Goal: Task Accomplishment & Management: Manage account settings

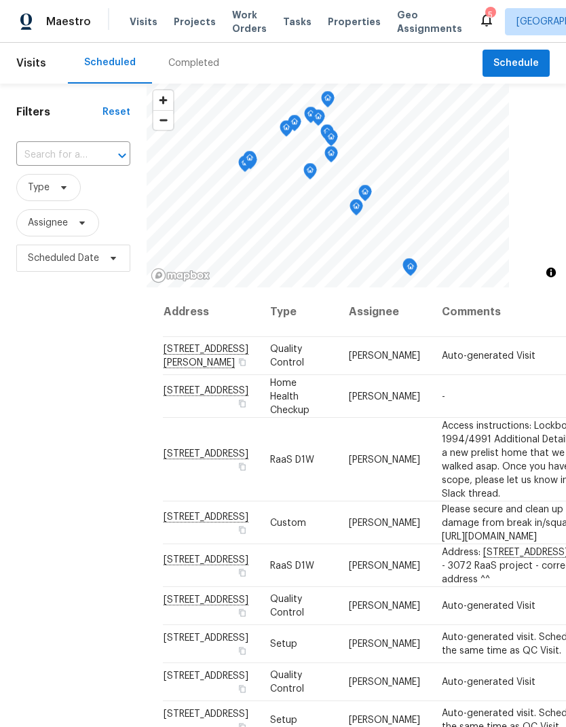
click at [240, 20] on span "Work Orders" at bounding box center [249, 21] width 35 height 27
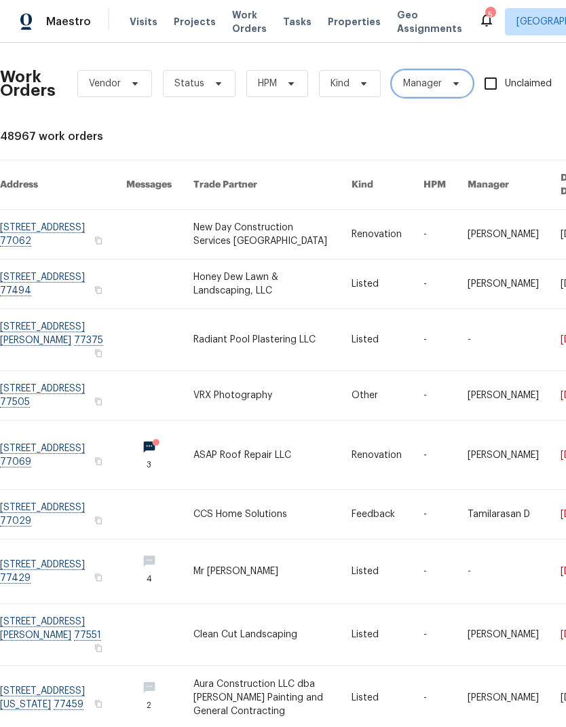
click at [429, 82] on span "Manager" at bounding box center [422, 84] width 39 height 14
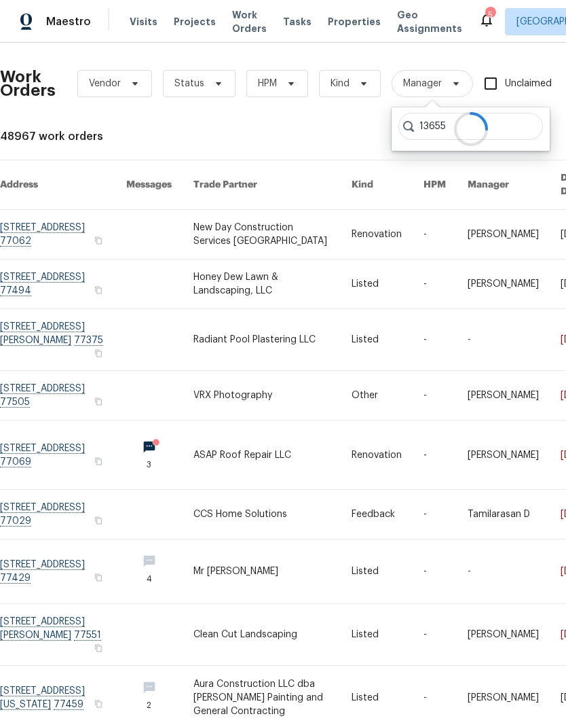
type input "13655"
click at [356, 136] on div "48967 work orders" at bounding box center [384, 137] width 768 height 14
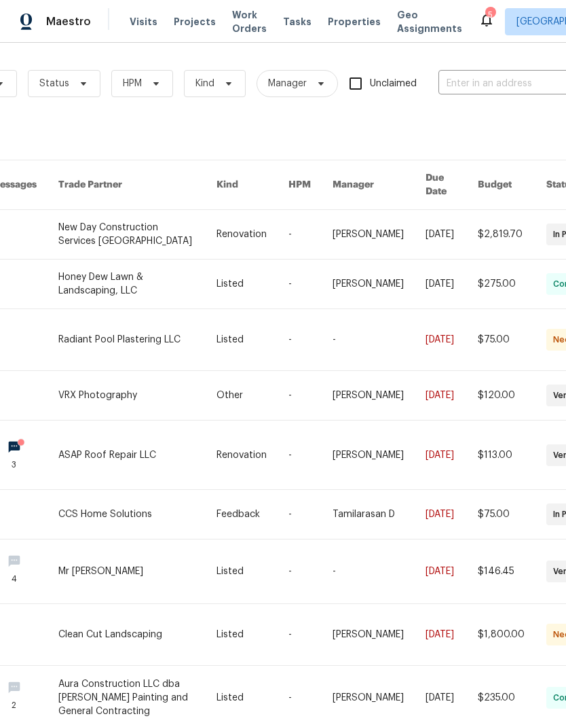
scroll to position [0, 136]
click at [490, 89] on input "text" at bounding box center [506, 83] width 136 height 21
type input "1365"
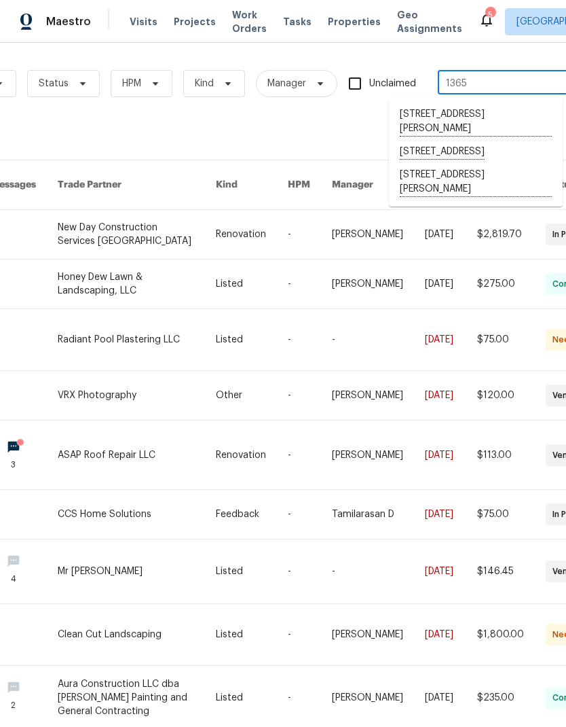
click at [507, 197] on li "[STREET_ADDRESS][PERSON_NAME]" at bounding box center [476, 182] width 174 height 37
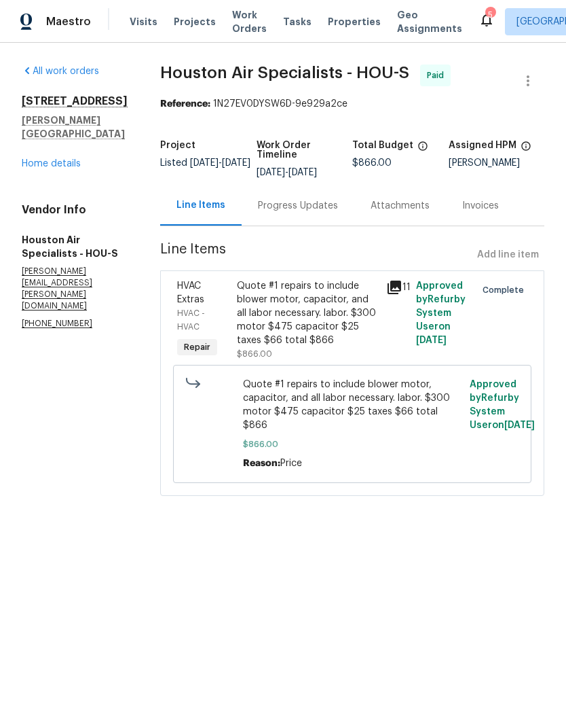
click at [44, 159] on link "Home details" at bounding box center [51, 164] width 59 height 10
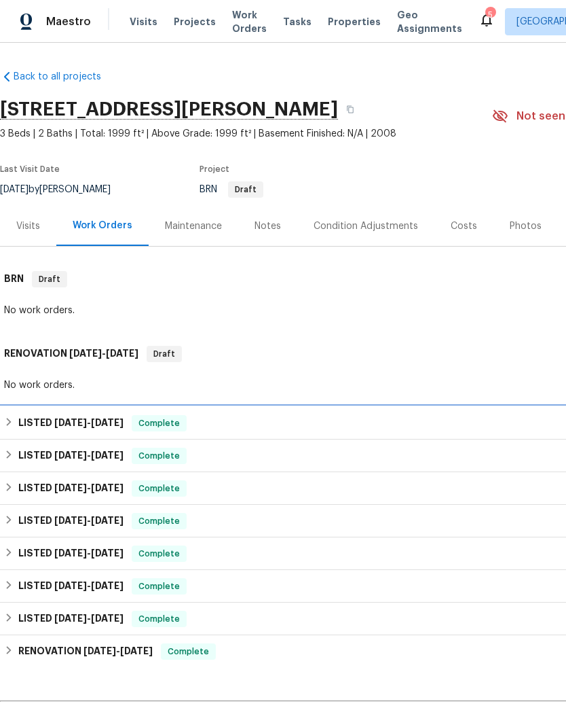
click at [40, 425] on h6 "LISTED [DATE] - [DATE]" at bounding box center [70, 423] width 105 height 16
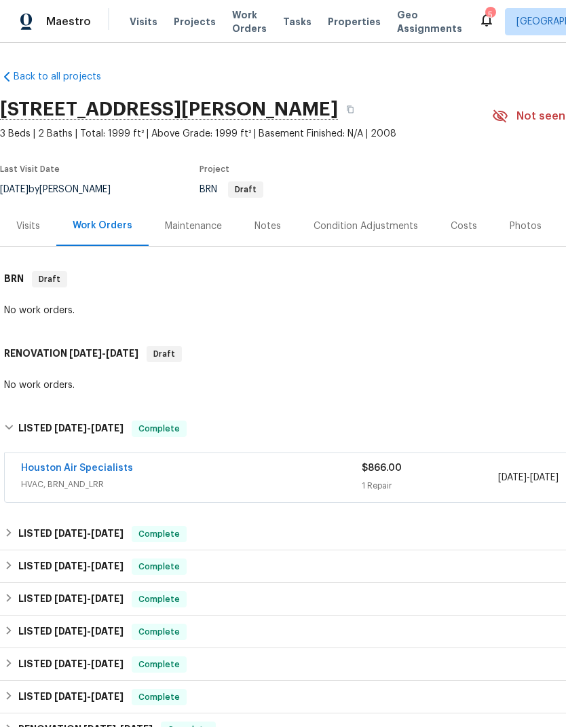
click at [50, 464] on link "Houston Air Specialists" at bounding box center [77, 468] width 112 height 10
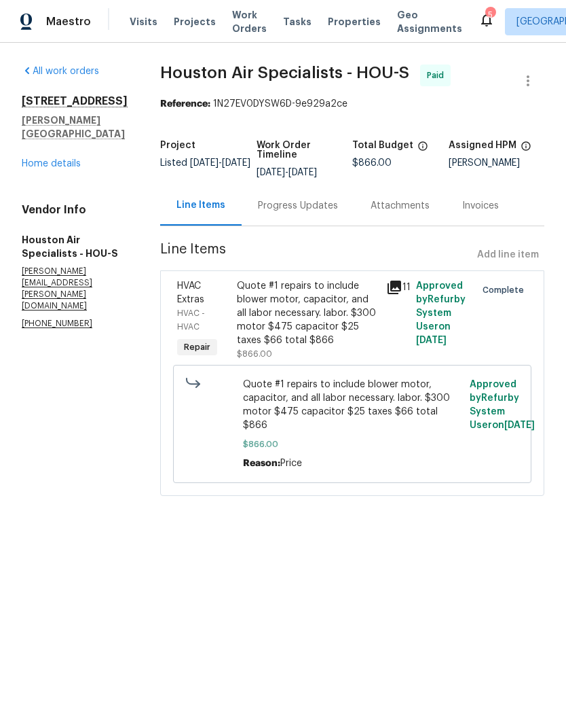
click at [316, 206] on div "Progress Updates" at bounding box center [298, 206] width 80 height 14
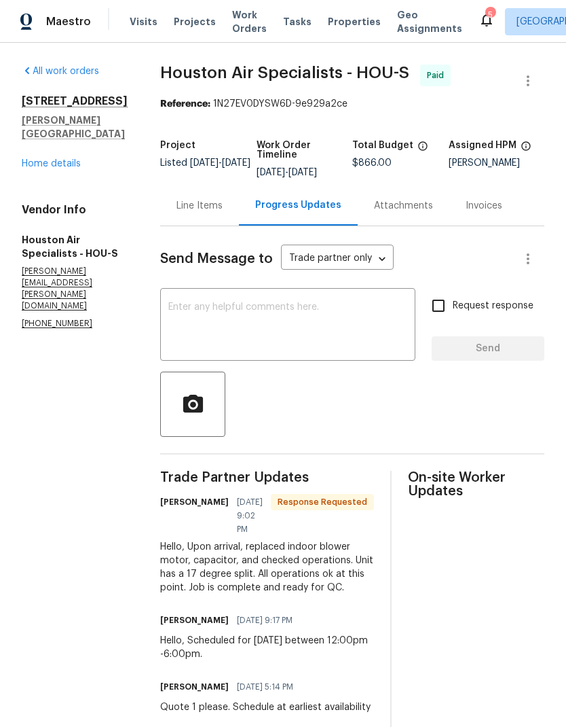
click at [320, 322] on textarea at bounding box center [287, 326] width 239 height 48
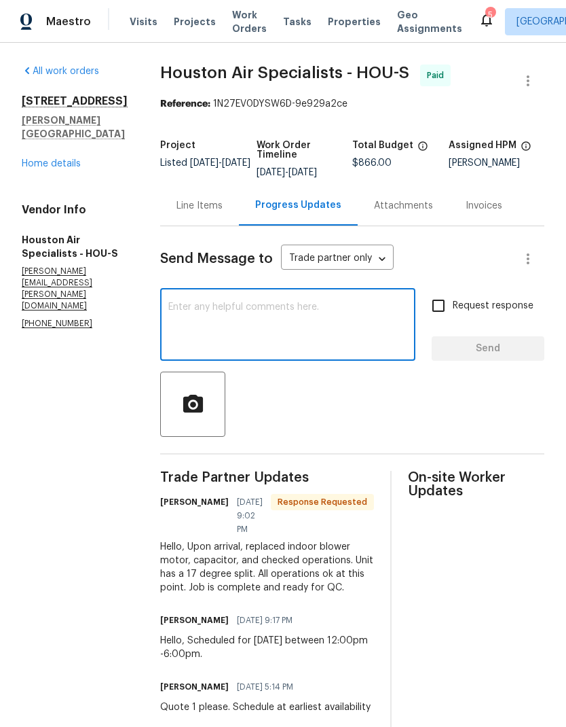
click at [45, 166] on div "All work orders [STREET_ADDRESS][PERSON_NAME] Home details Vendor Info Houston …" at bounding box center [75, 197] width 106 height 265
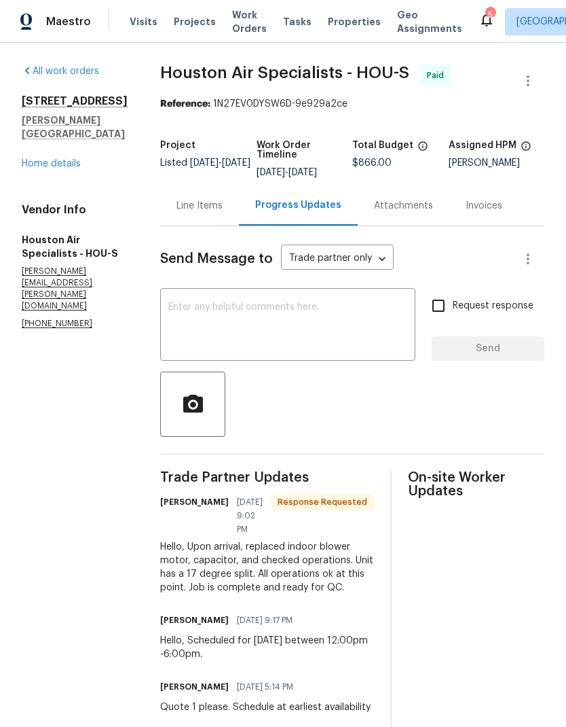
click at [44, 165] on div "All work orders [STREET_ADDRESS][PERSON_NAME] Home details Vendor Info Houston …" at bounding box center [75, 197] width 106 height 265
click at [41, 159] on link "Home details" at bounding box center [51, 164] width 59 height 10
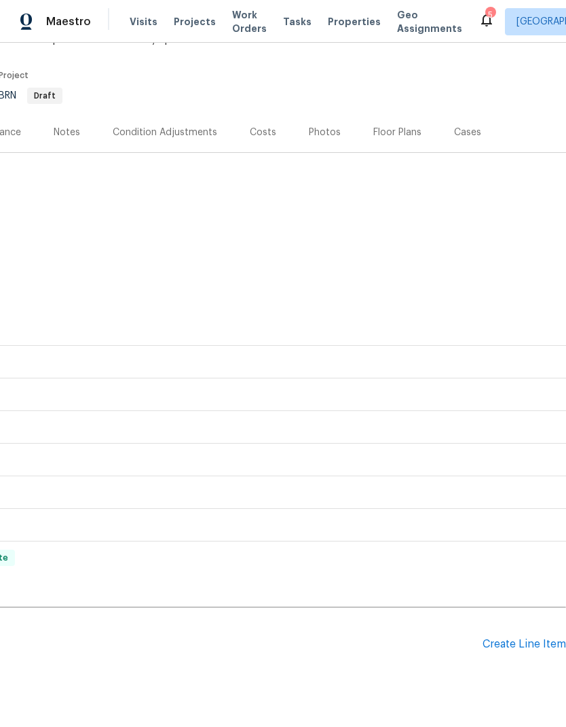
scroll to position [94, 201]
click at [516, 640] on div "Create Line Item" at bounding box center [525, 644] width 84 height 13
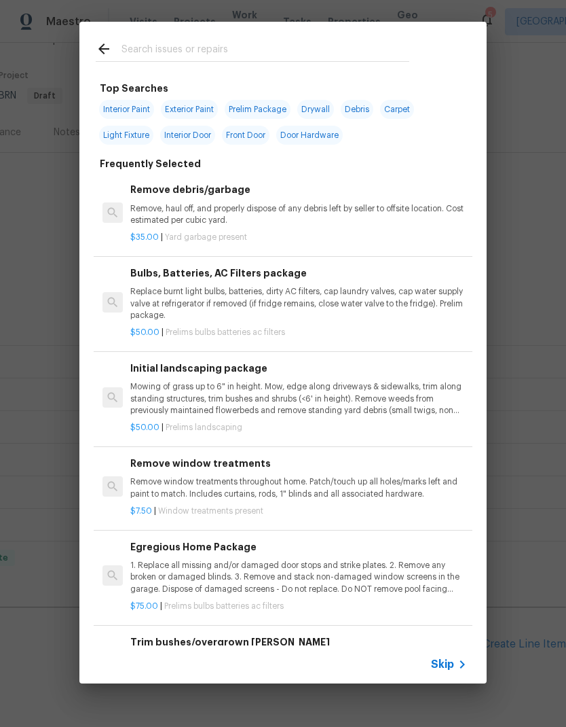
click at [385, 48] on input "text" at bounding box center [266, 51] width 288 height 20
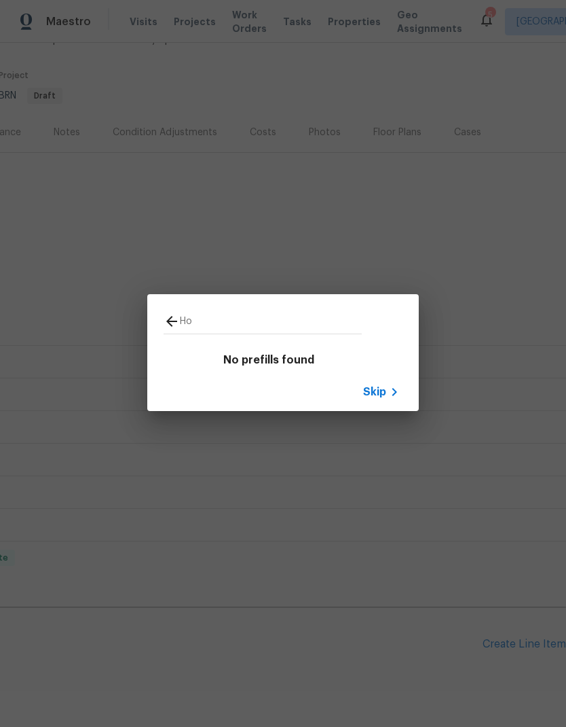
type input "H"
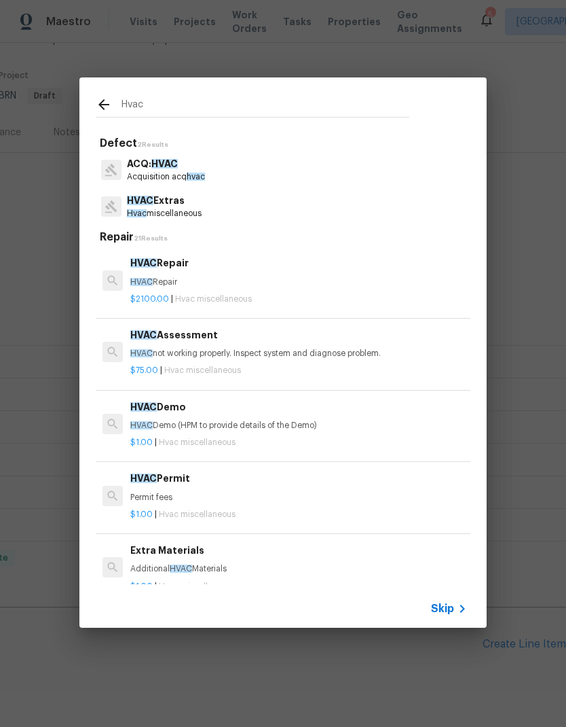
type input "Hvac"
click at [330, 214] on div "HVAC Extras Hvac miscellaneous" at bounding box center [283, 206] width 375 height 37
click at [330, 213] on div "HVAC Extras Hvac miscellaneous" at bounding box center [283, 206] width 375 height 37
click at [312, 212] on div "HVAC Extras Hvac miscellaneous" at bounding box center [283, 206] width 375 height 37
click at [219, 204] on div "HVAC Extras Hvac miscellaneous" at bounding box center [283, 206] width 375 height 37
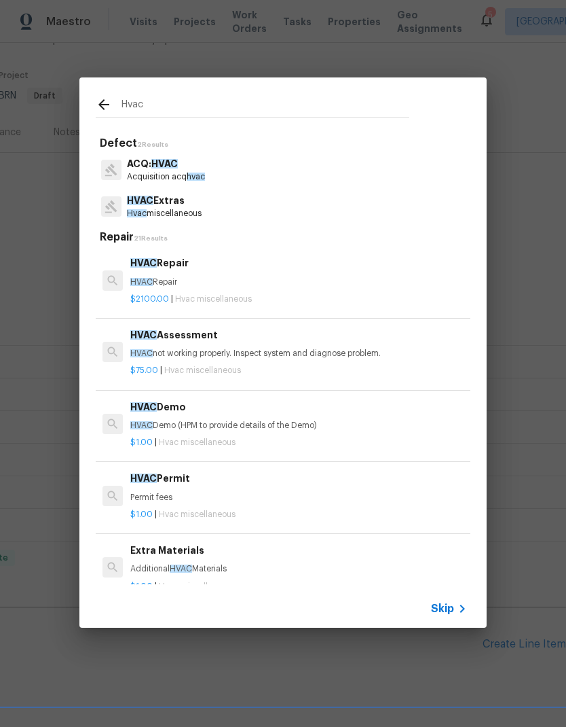
click at [202, 202] on p "HVAC Extras" at bounding box center [164, 201] width 75 height 14
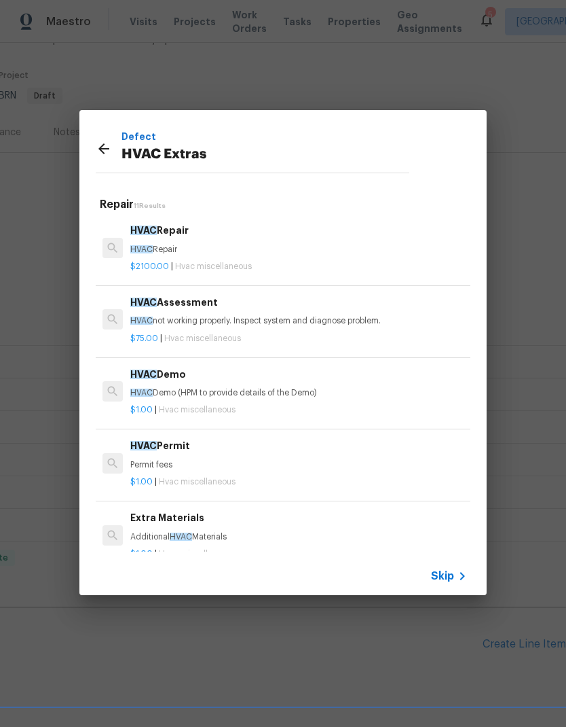
click at [336, 314] on div "HVAC Assessment HVAC not working properly. Inspect system and diagnose problem." at bounding box center [298, 311] width 337 height 33
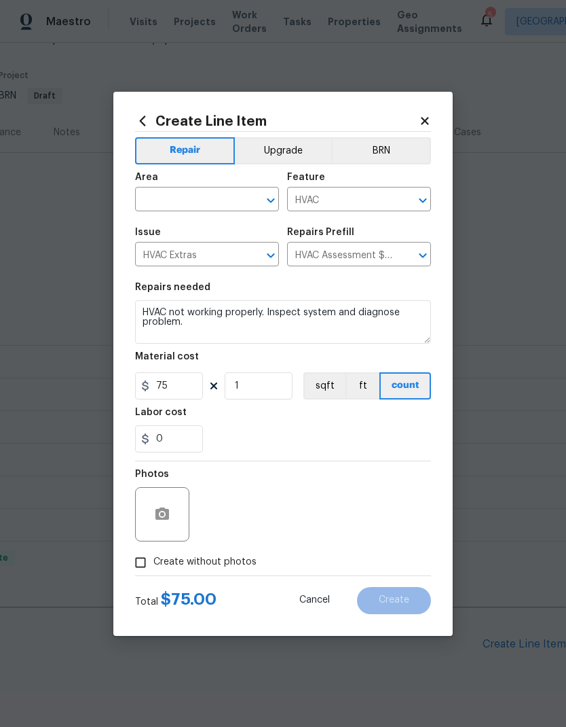
click at [221, 194] on input "text" at bounding box center [188, 200] width 106 height 21
click at [242, 223] on li "HVAC" at bounding box center [207, 230] width 144 height 22
type input "HVAC"
click at [241, 223] on span "Issue HVAC Extras ​" at bounding box center [207, 246] width 144 height 55
click at [156, 521] on icon "button" at bounding box center [162, 514] width 16 height 16
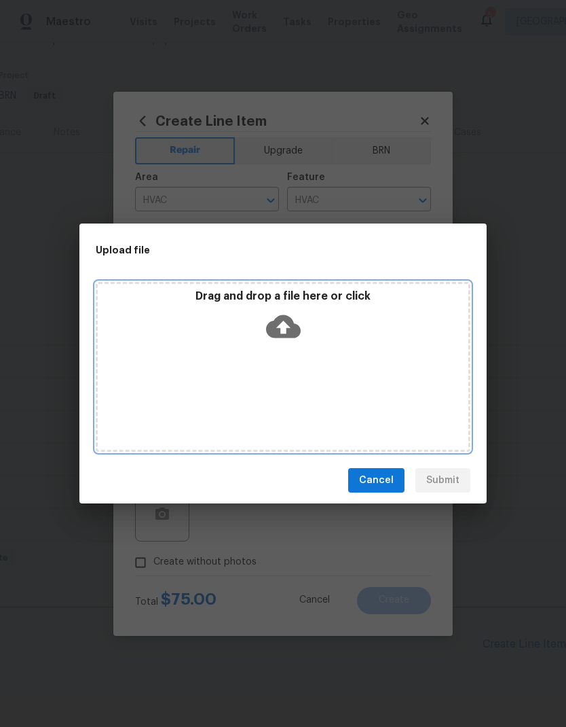
click at [417, 376] on div "Drag and drop a file here or click" at bounding box center [283, 367] width 375 height 170
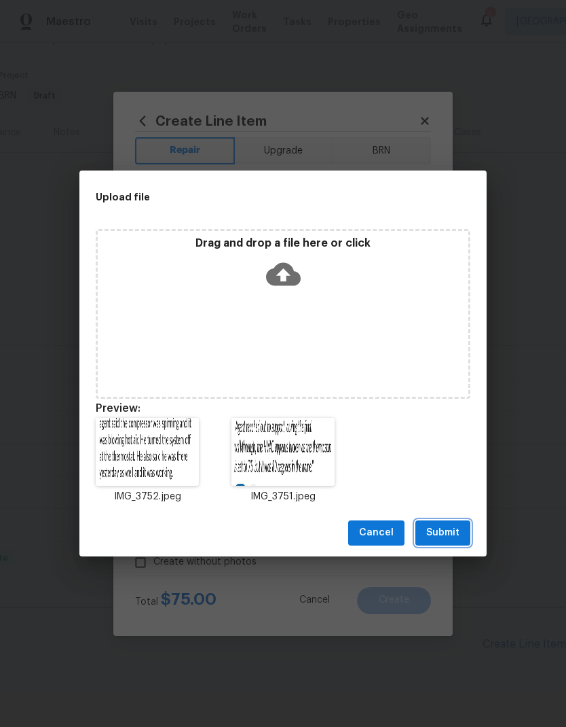
click at [454, 528] on span "Submit" at bounding box center [443, 532] width 33 height 17
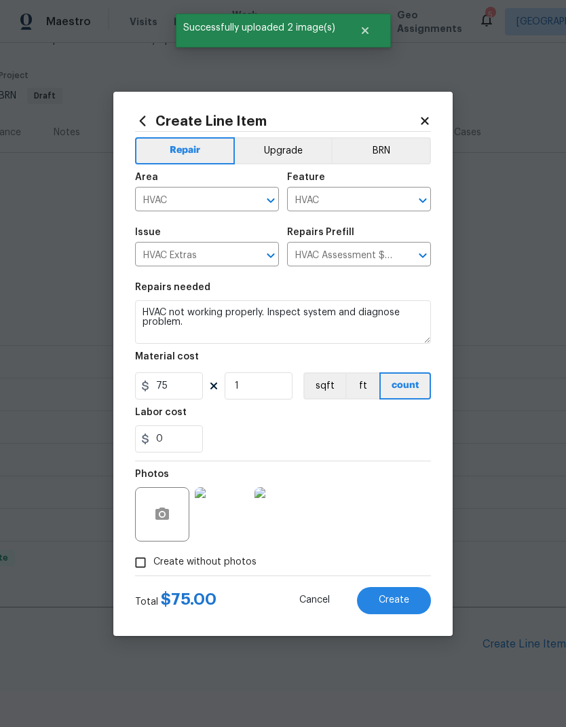
click at [372, 580] on div "Total $ 75.00 Cancel Create" at bounding box center [283, 595] width 296 height 38
click at [379, 602] on span "Create" at bounding box center [394, 600] width 31 height 10
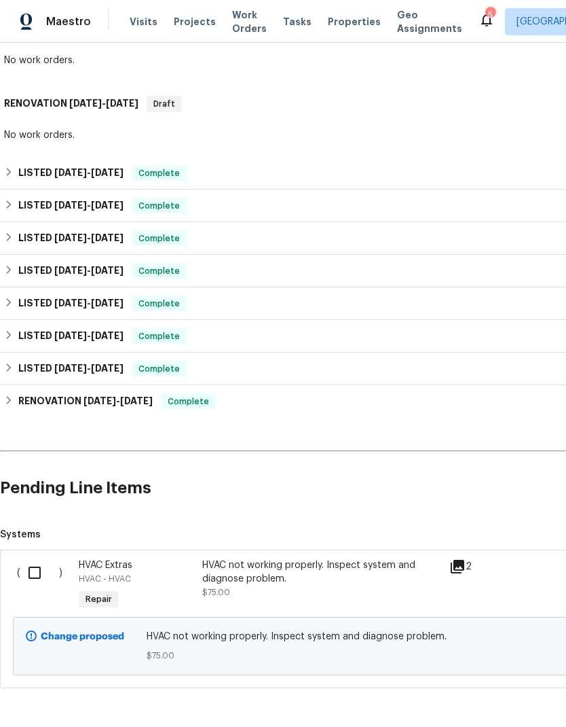
scroll to position [249, 0]
click at [26, 575] on input "checkbox" at bounding box center [39, 573] width 39 height 29
checkbox input "true"
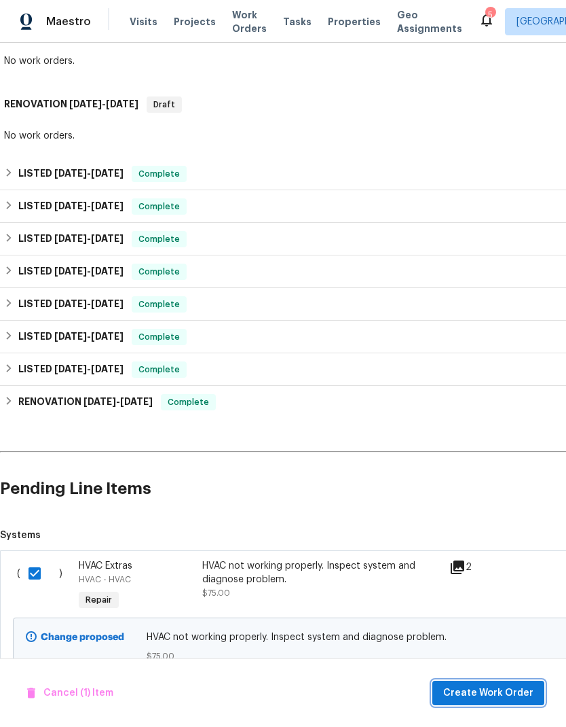
click at [469, 685] on span "Create Work Order" at bounding box center [489, 693] width 90 height 17
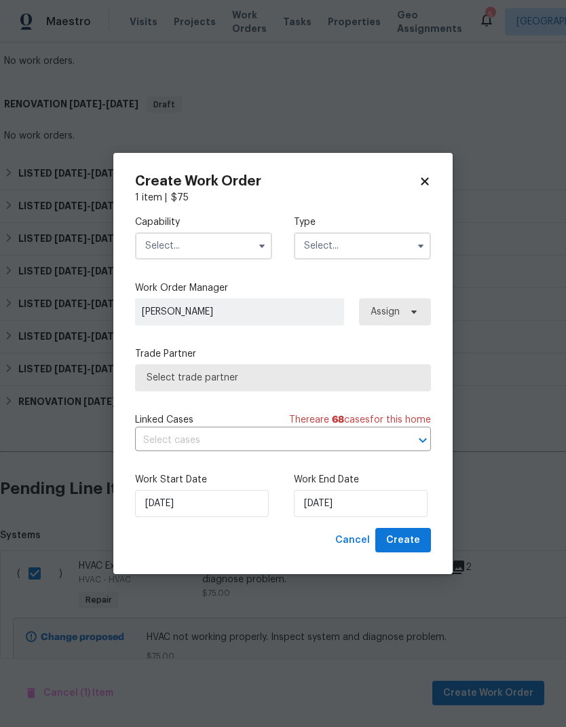
click at [174, 244] on input "text" at bounding box center [203, 245] width 137 height 27
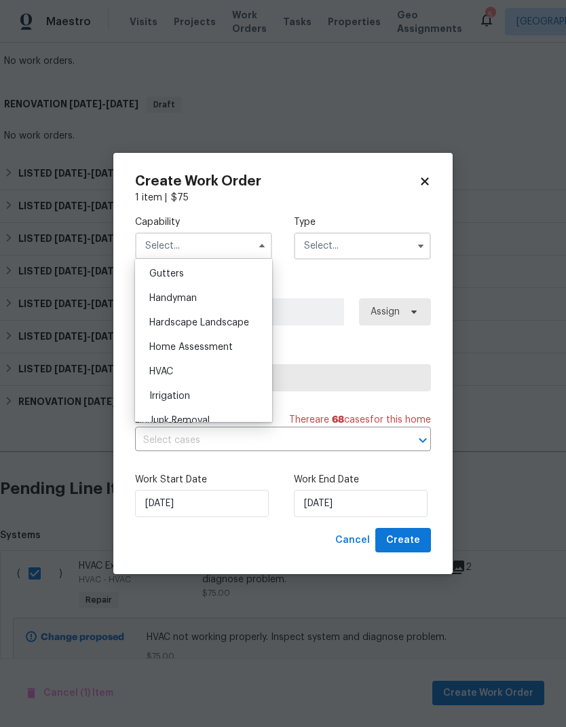
scroll to position [724, 0]
click at [161, 363] on div "HVAC" at bounding box center [204, 371] width 130 height 24
type input "HVAC"
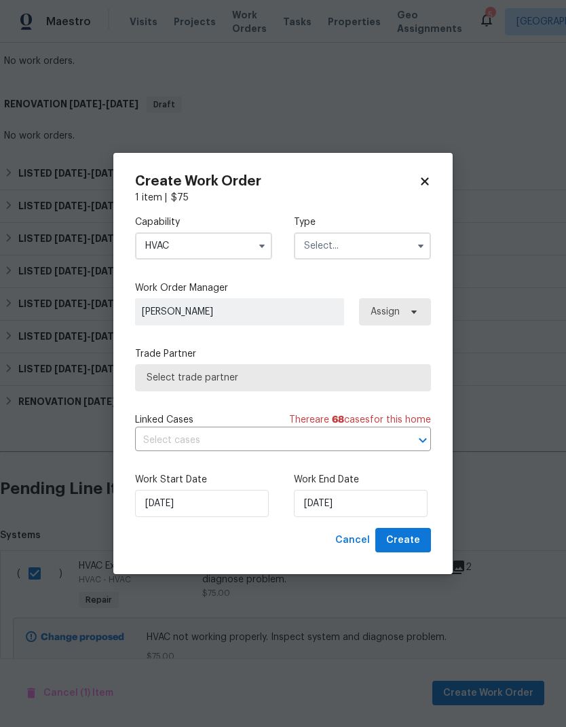
click at [310, 255] on input "text" at bounding box center [362, 245] width 137 height 27
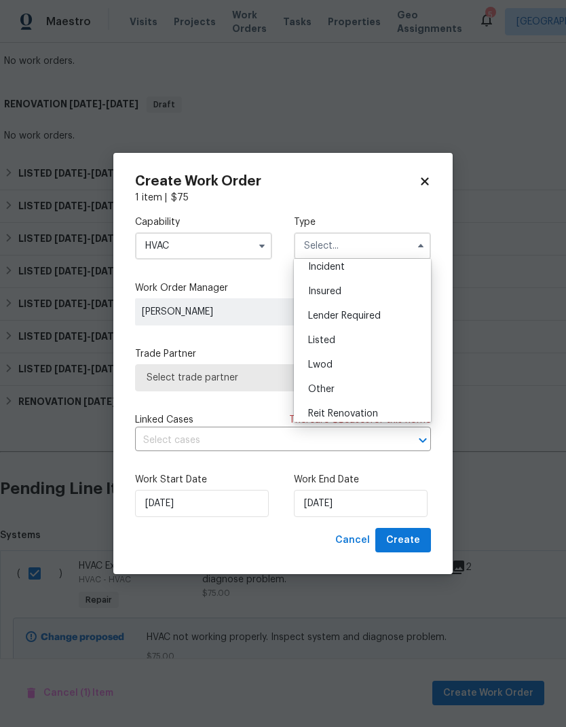
scroll to position [56, 0]
click at [317, 344] on span "Listed" at bounding box center [321, 341] width 27 height 10
type input "Listed"
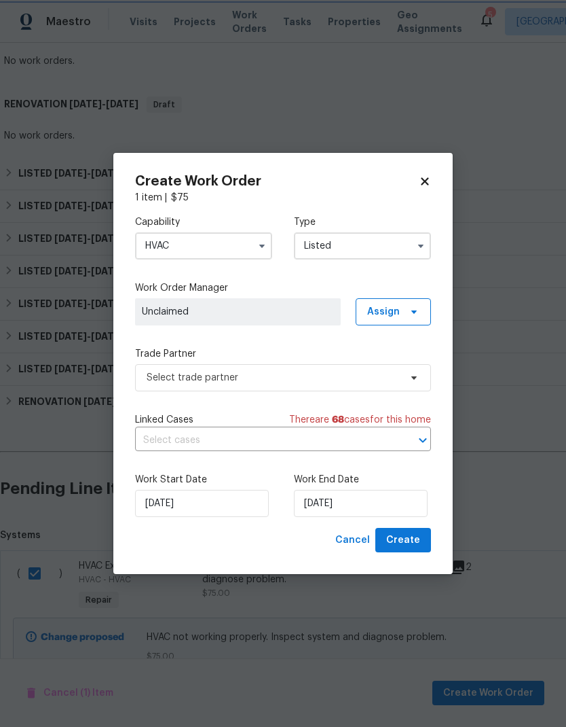
scroll to position [0, 0]
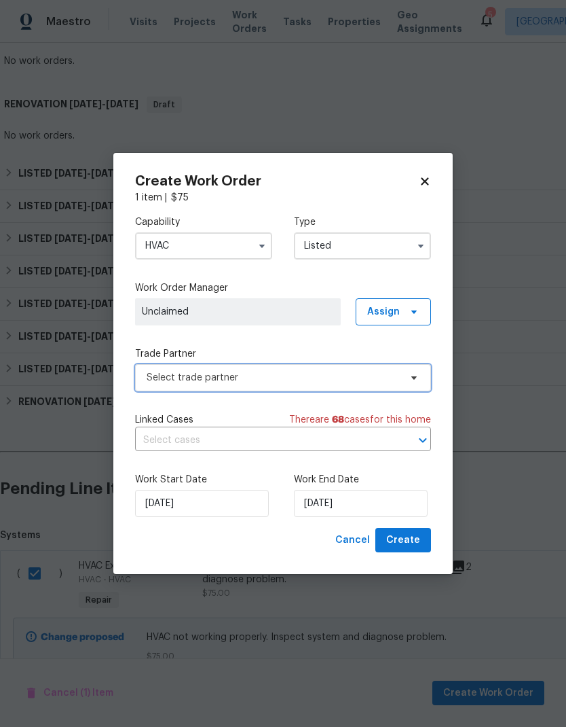
click at [176, 379] on span "Select trade partner" at bounding box center [273, 378] width 253 height 14
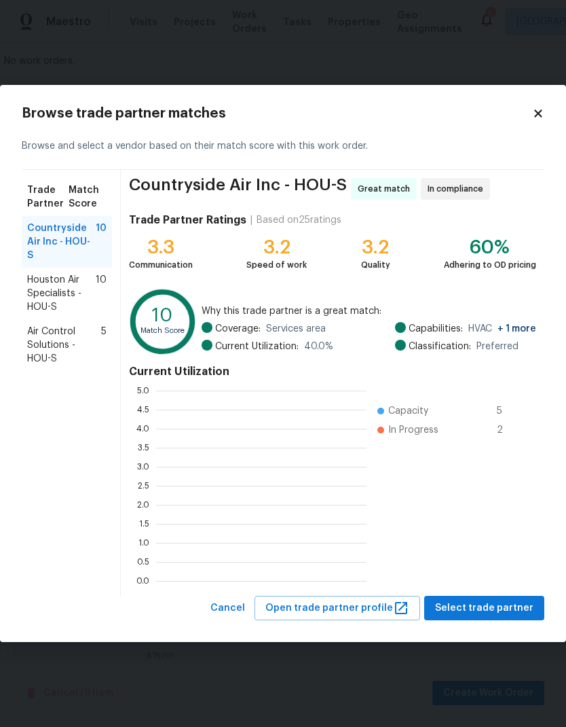
scroll to position [1, 1]
click at [55, 274] on span "Houston Air Specialists - HOU-S" at bounding box center [61, 293] width 69 height 41
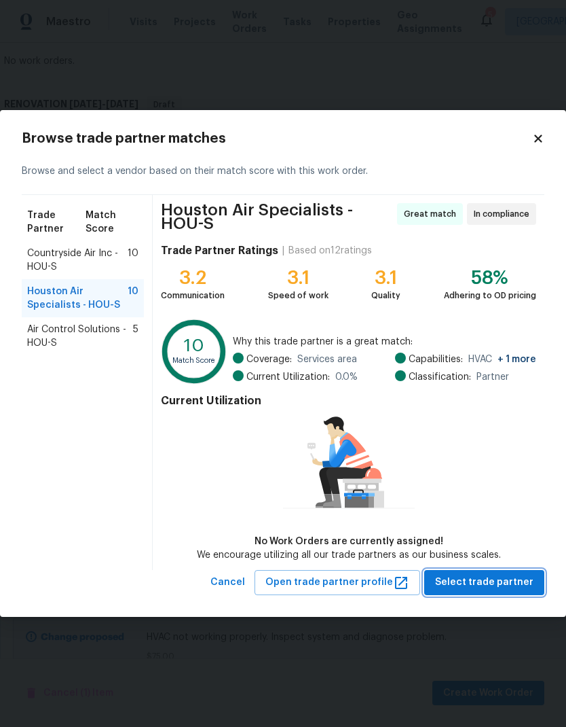
click at [470, 586] on span "Select trade partner" at bounding box center [484, 582] width 98 height 17
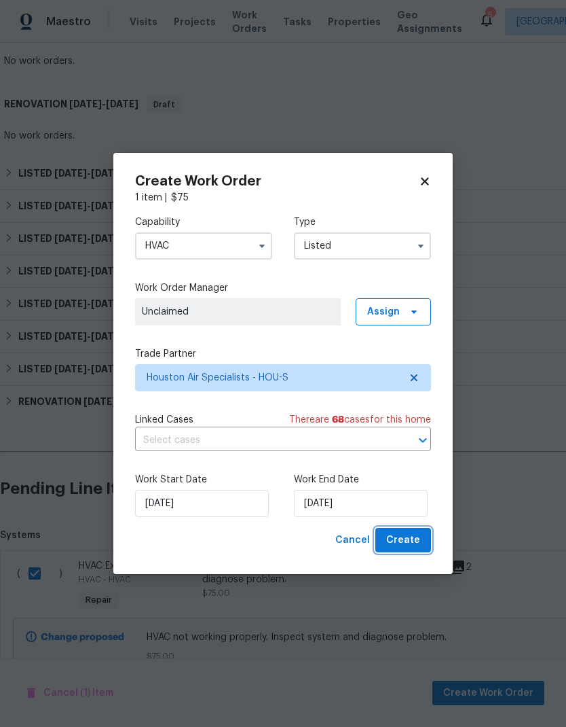
click at [400, 546] on span "Create" at bounding box center [403, 540] width 34 height 17
checkbox input "false"
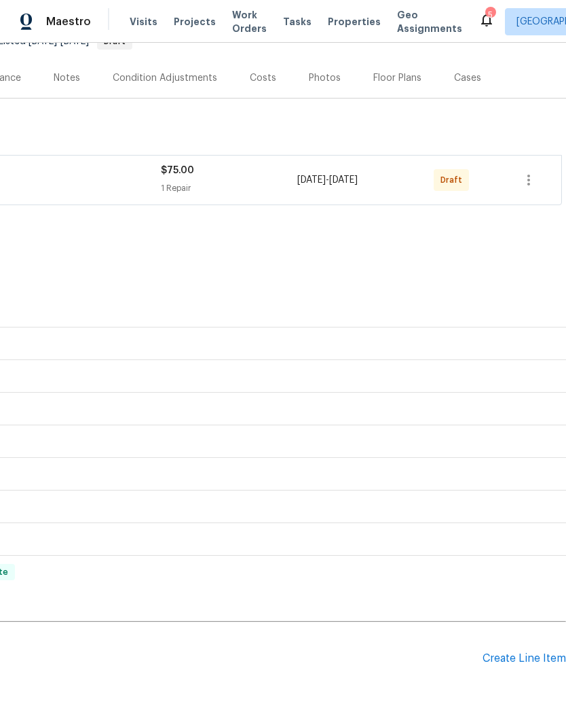
scroll to position [147, 201]
click at [535, 179] on icon "button" at bounding box center [529, 181] width 16 height 16
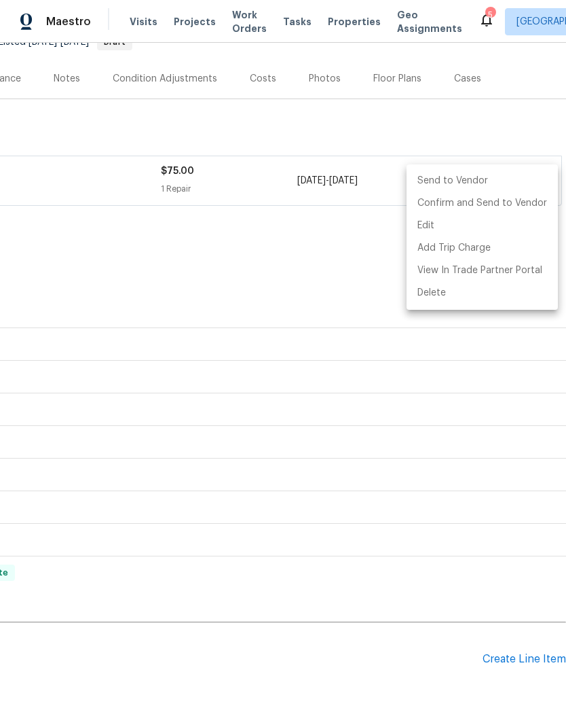
click at [456, 179] on li "Send to Vendor" at bounding box center [482, 181] width 151 height 22
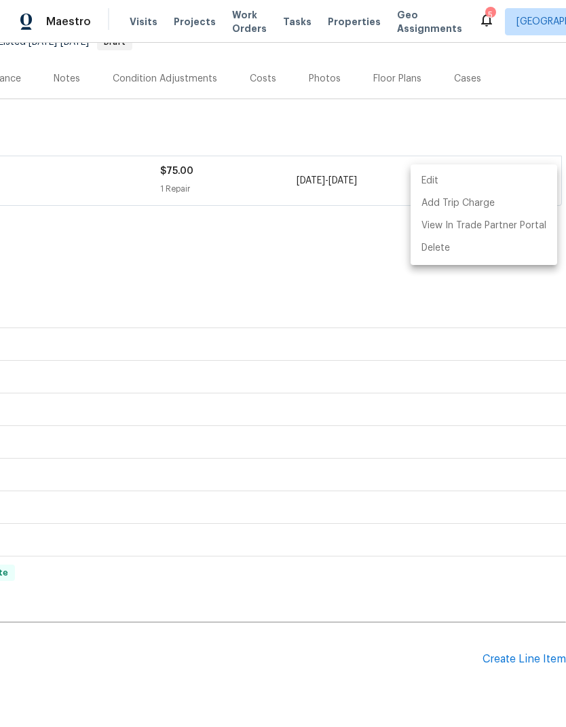
click at [98, 247] on div at bounding box center [283, 363] width 566 height 727
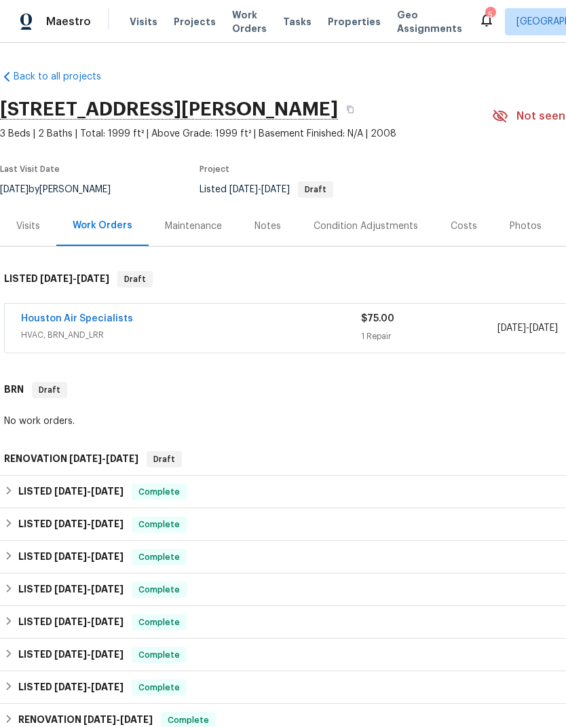
scroll to position [0, 0]
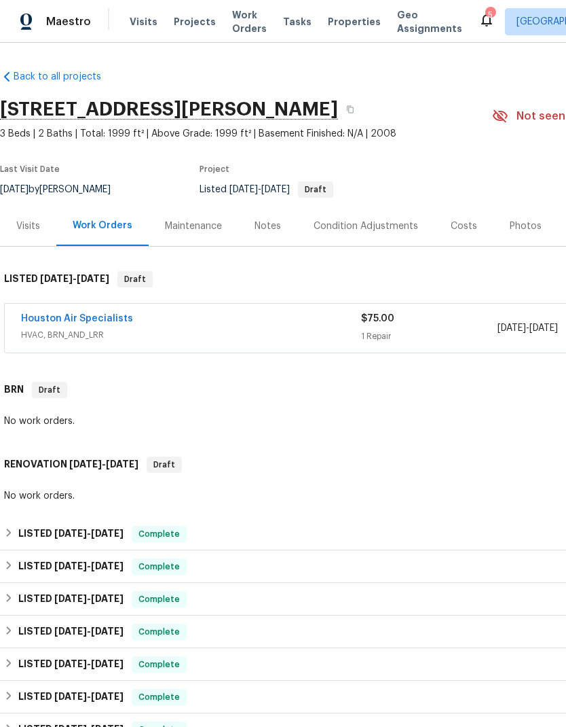
click at [65, 322] on link "Houston Air Specialists" at bounding box center [77, 319] width 112 height 10
